Goal: Task Accomplishment & Management: Manage account settings

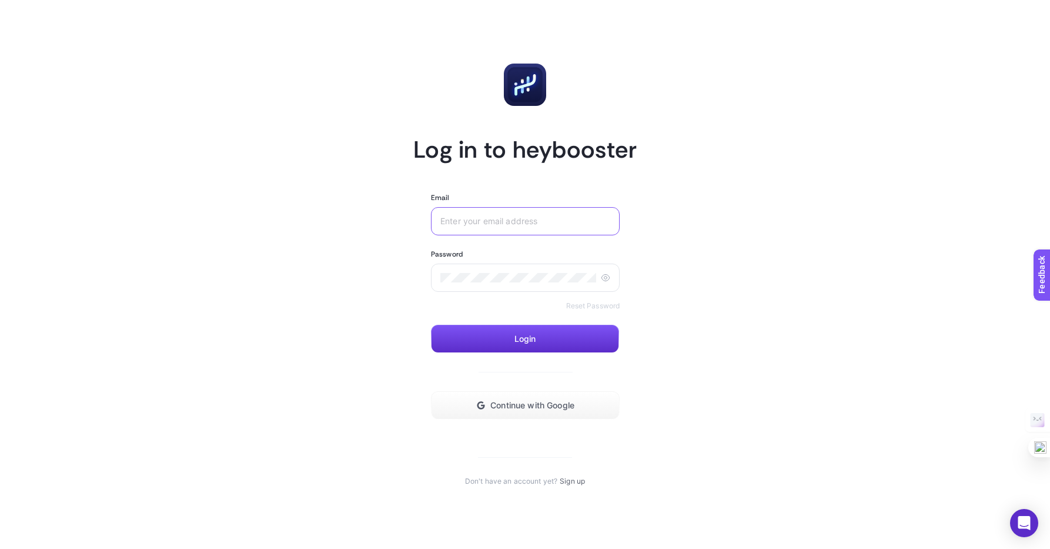
click at [473, 223] on input "Email" at bounding box center [525, 220] width 170 height 9
type input "[DOMAIN_NAME][EMAIL_ADDRESS][DOMAIN_NAME]"
click at [527, 343] on span "Login" at bounding box center [526, 338] width 22 height 9
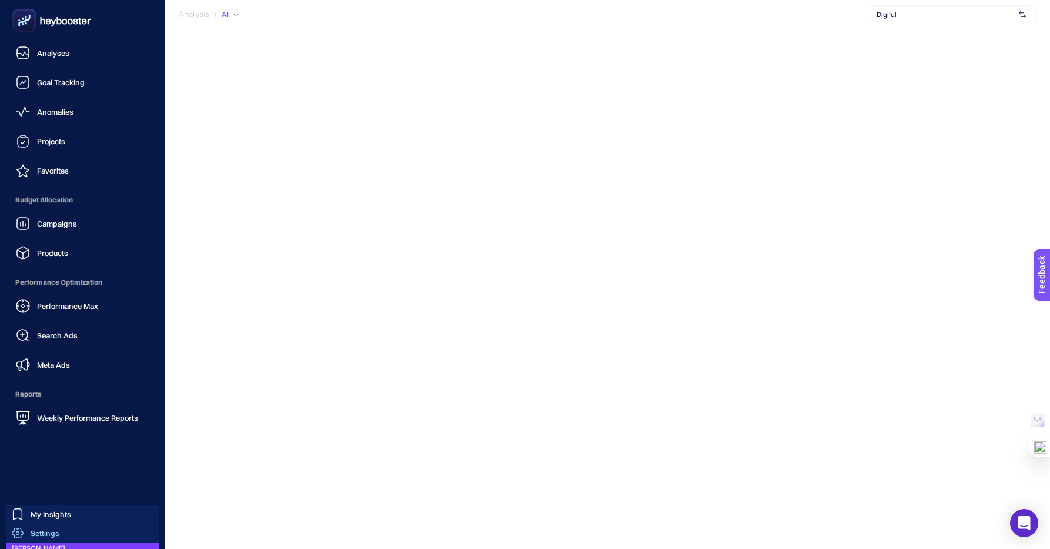
click at [45, 534] on span "Settings" at bounding box center [45, 532] width 29 height 9
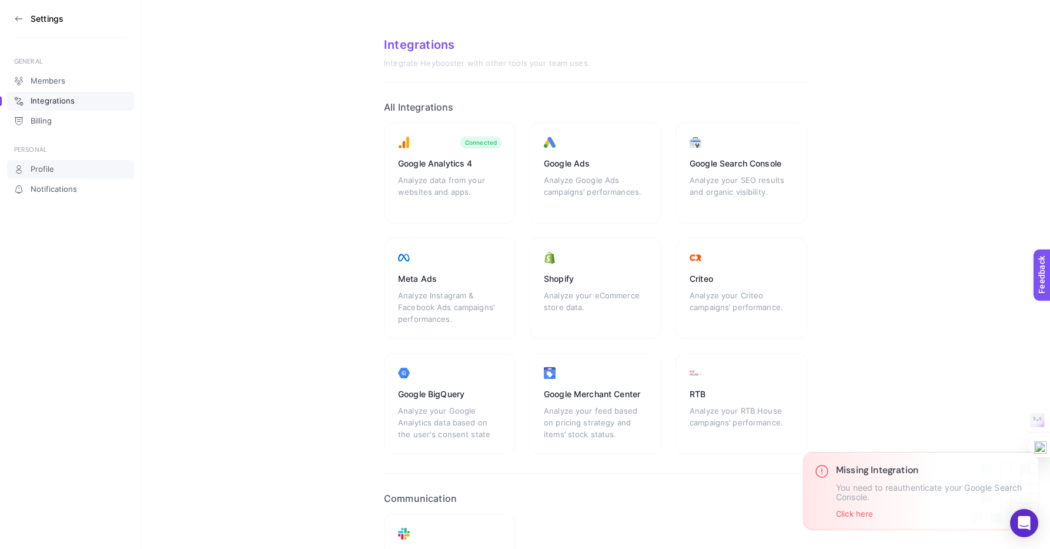
click at [42, 171] on span "Profile" at bounding box center [43, 169] width 24 height 9
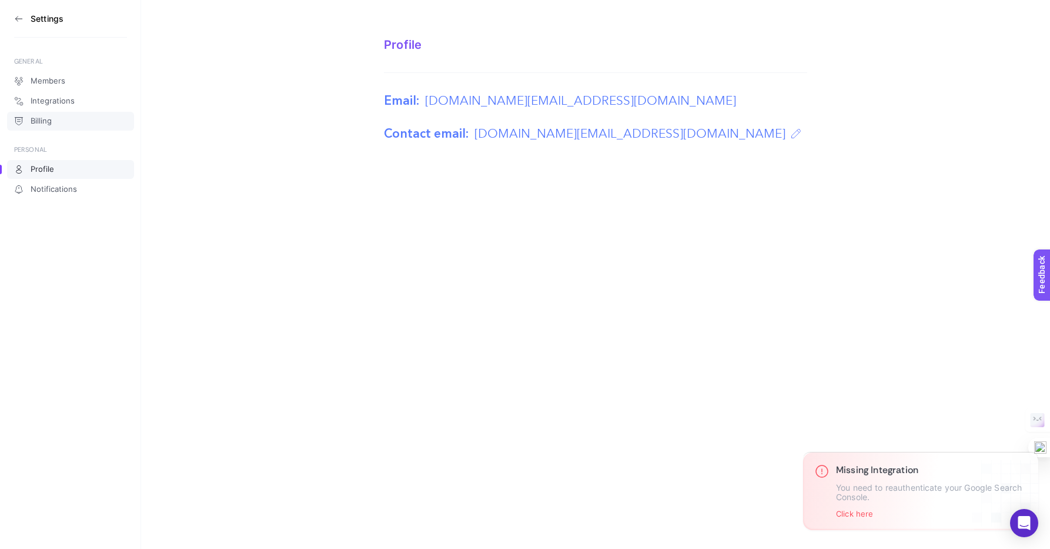
click at [39, 120] on span "Billing" at bounding box center [41, 120] width 21 height 9
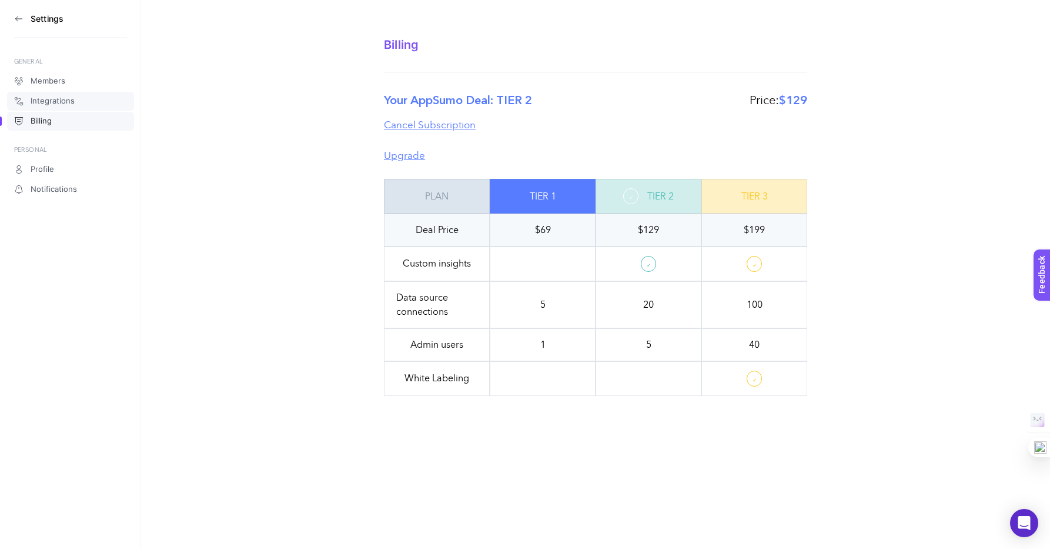
click at [67, 104] on span "Integrations" at bounding box center [53, 100] width 44 height 9
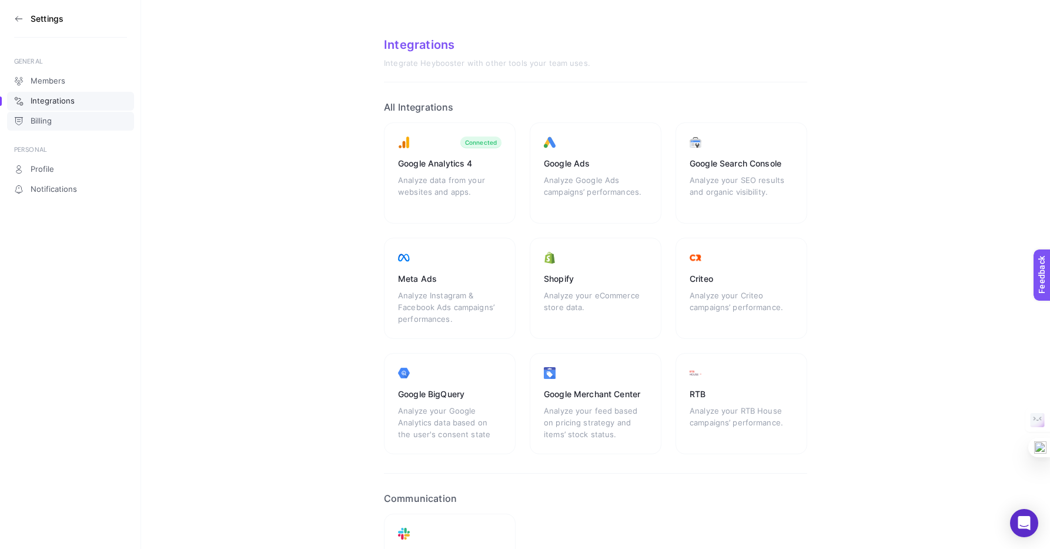
click at [48, 123] on span "Billing" at bounding box center [41, 120] width 21 height 9
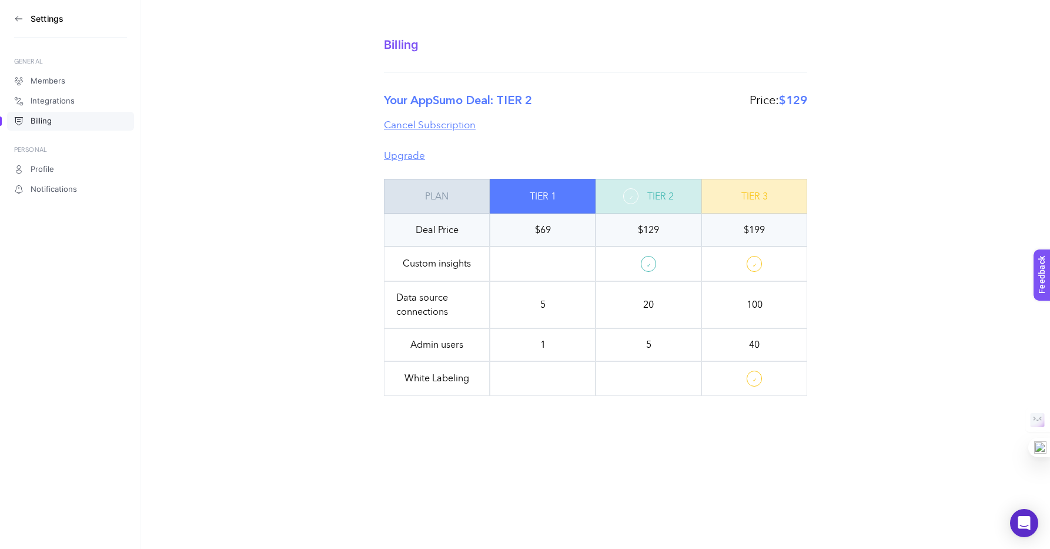
click at [16, 18] on icon at bounding box center [18, 18] width 9 height 9
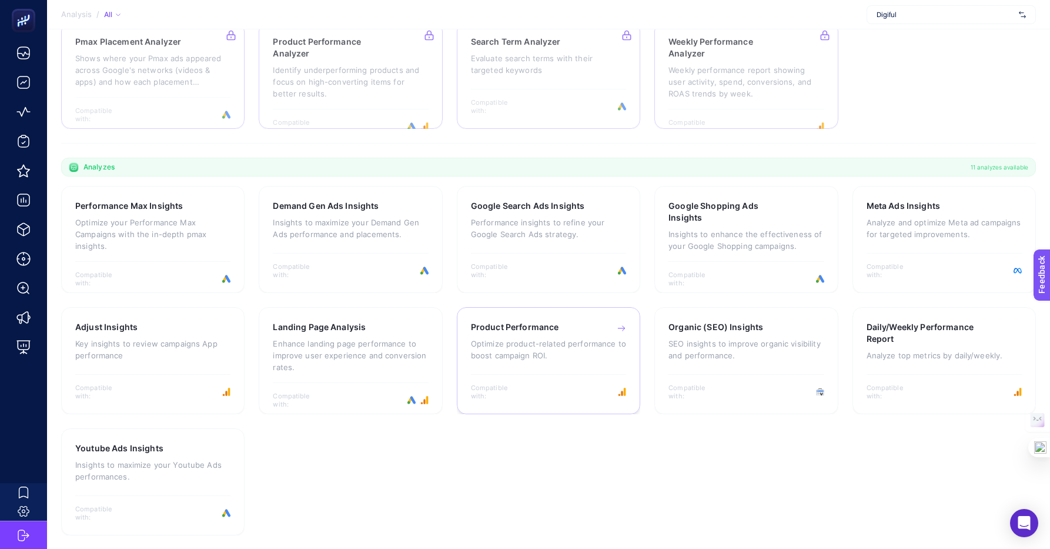
scroll to position [209, 0]
